Goal: Task Accomplishment & Management: Use online tool/utility

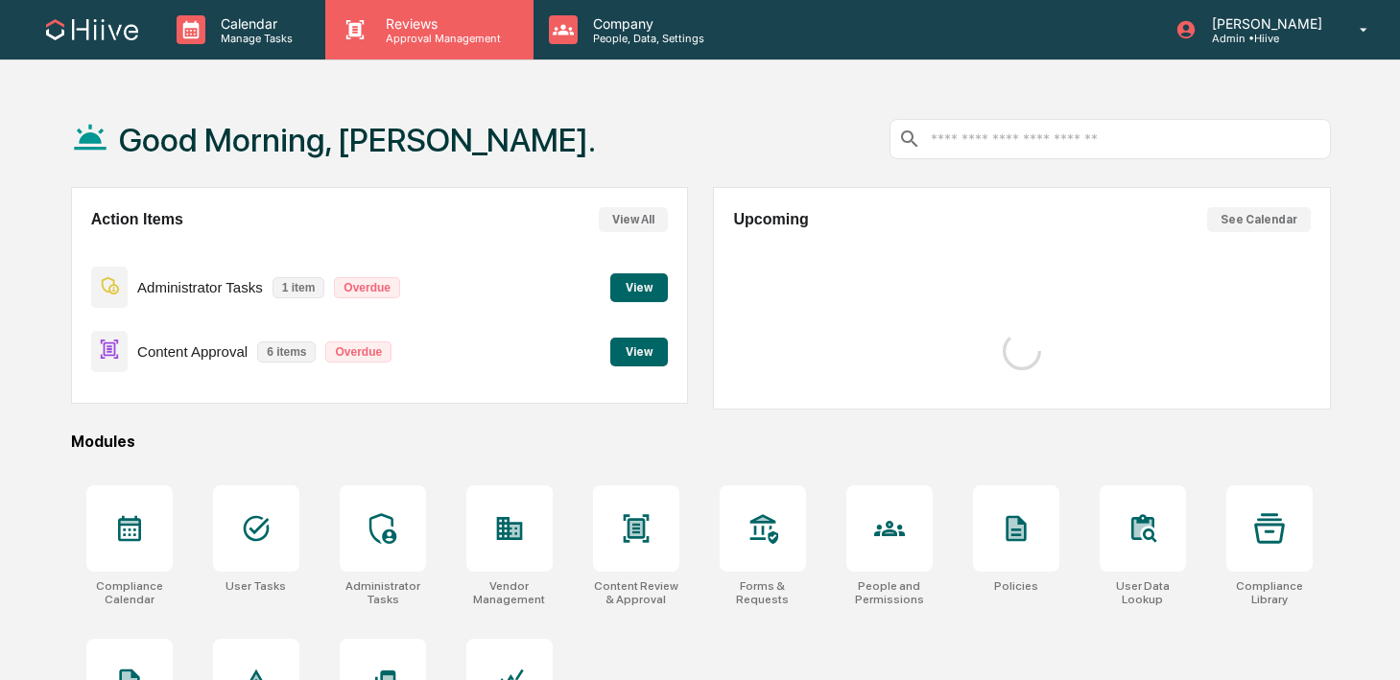
click at [402, 37] on p "Approval Management" at bounding box center [440, 38] width 140 height 13
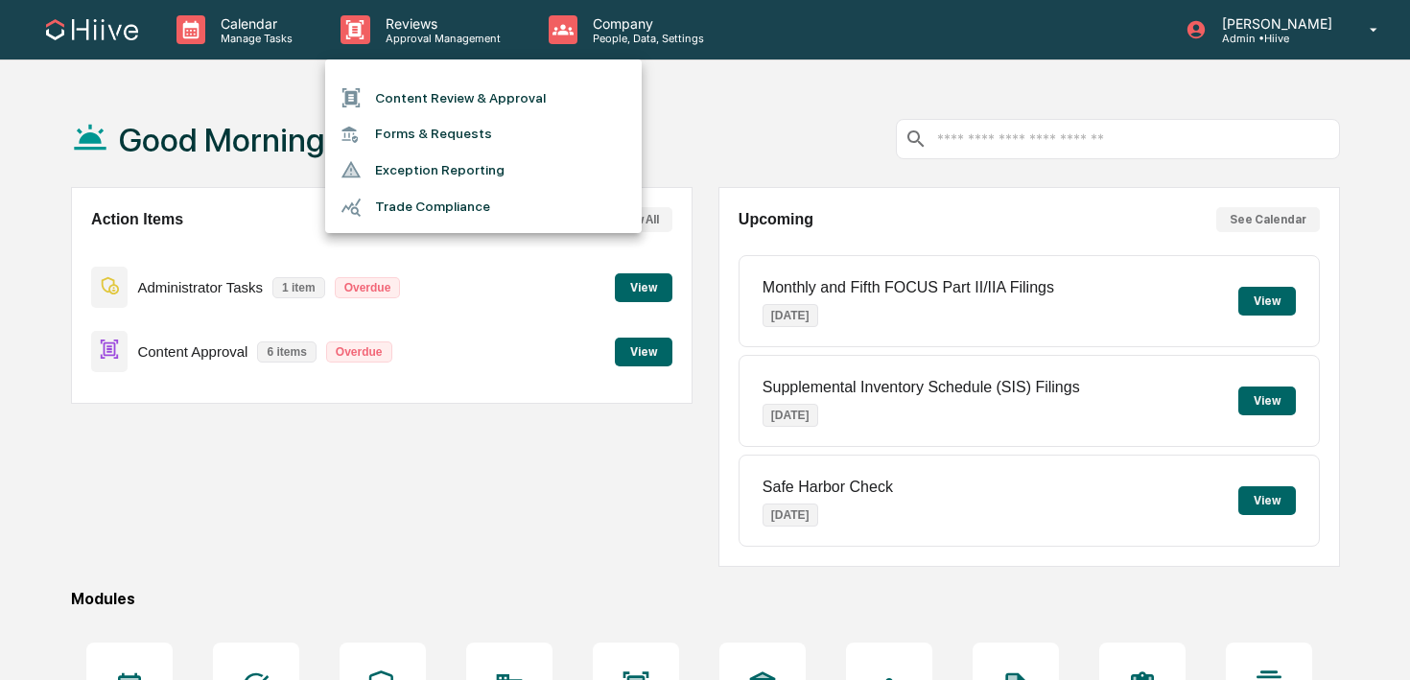
click at [412, 87] on li "Content Review & Approval" at bounding box center [483, 98] width 317 height 36
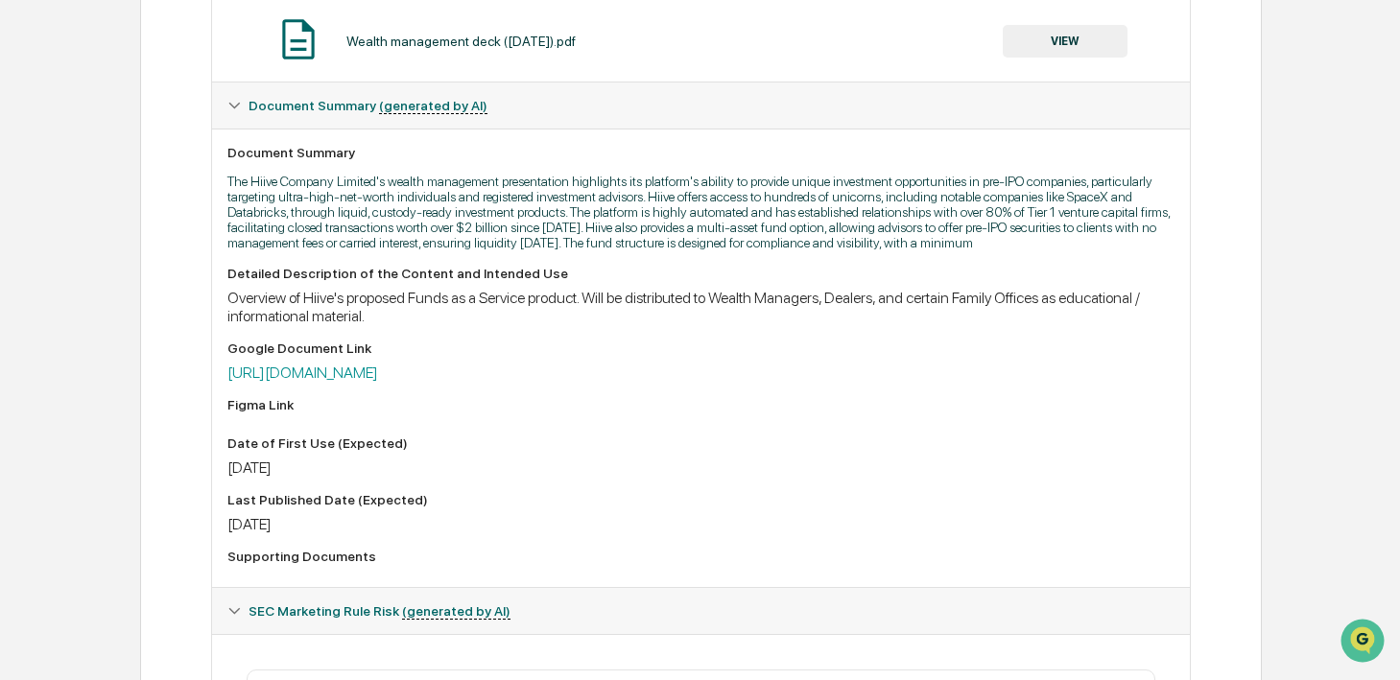
scroll to position [576, 0]
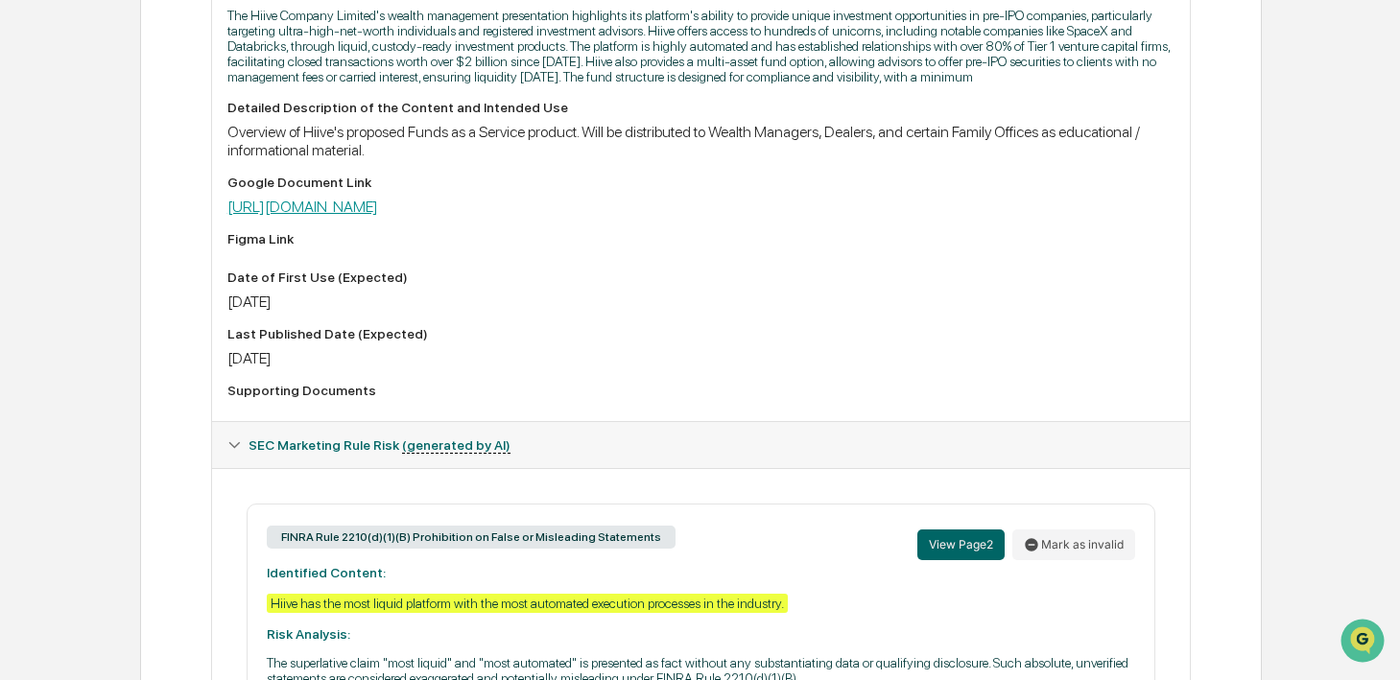
click at [378, 216] on link "[URL][DOMAIN_NAME]" at bounding box center [302, 207] width 151 height 18
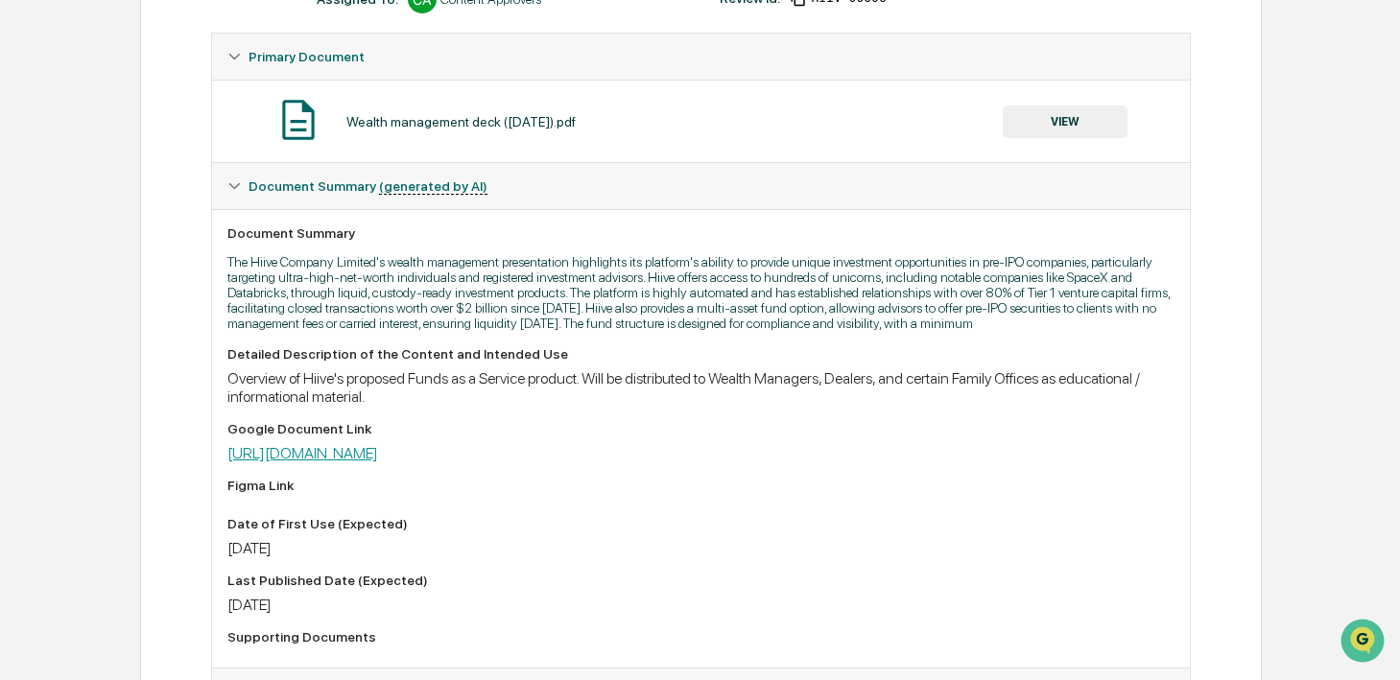
scroll to position [0, 0]
